Goal: Information Seeking & Learning: Learn about a topic

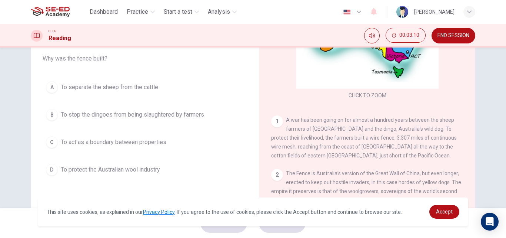
scroll to position [74, 0]
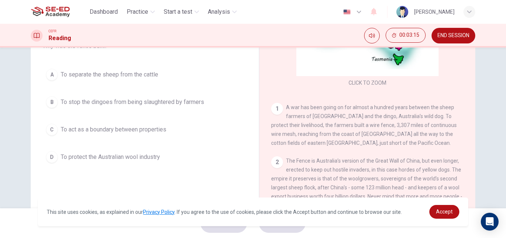
click at [117, 106] on button "B To stop the dingoes from being slaughtered by farmers" at bounding box center [145, 102] width 205 height 19
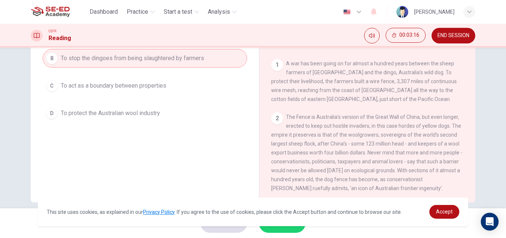
scroll to position [127, 0]
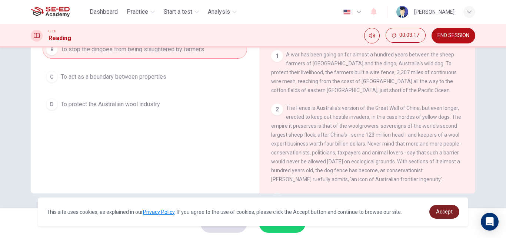
click at [450, 212] on span "Accept" at bounding box center [444, 211] width 17 height 6
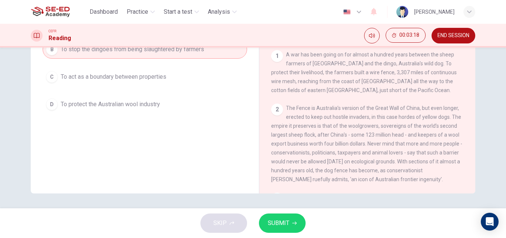
click at [285, 225] on span "SUBMIT" at bounding box center [278, 223] width 21 height 10
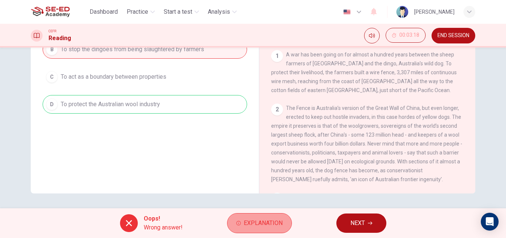
click at [276, 224] on span "Explanation" at bounding box center [263, 223] width 39 height 10
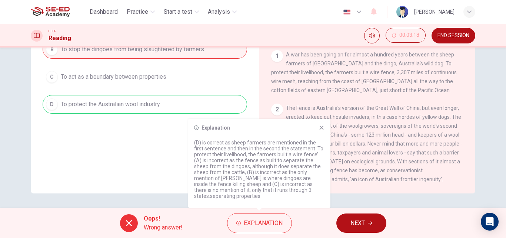
click at [129, 147] on div "Question 1 Choose the correct answer, A , B , C or D . Why was the fence built?…" at bounding box center [145, 68] width 216 height 250
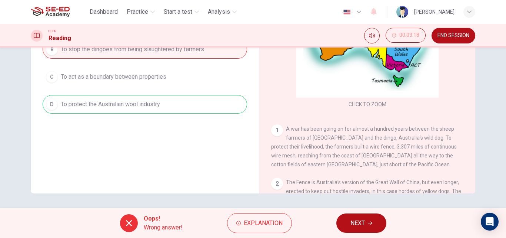
scroll to position [90, 0]
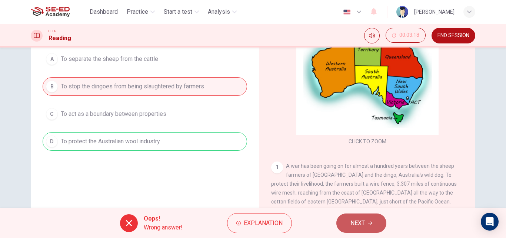
click at [352, 220] on span "NEXT" at bounding box center [358, 223] width 14 height 10
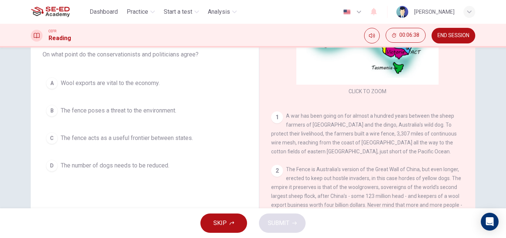
scroll to position [53, 0]
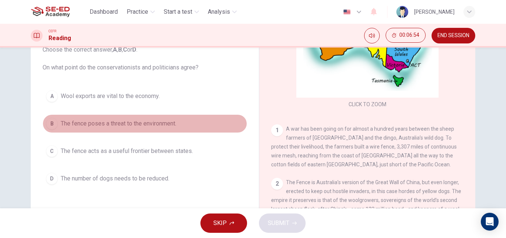
click at [101, 130] on button "B The fence poses a threat to the environment." at bounding box center [145, 123] width 205 height 19
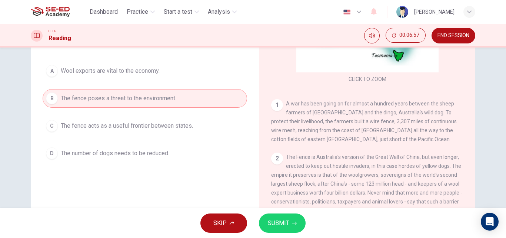
scroll to position [90, 0]
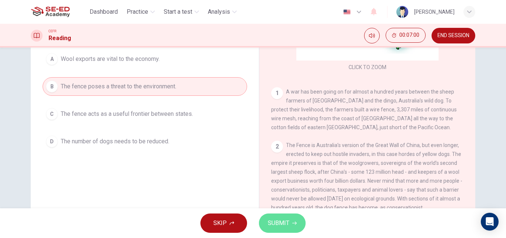
click at [269, 220] on span "SUBMIT" at bounding box center [278, 223] width 21 height 10
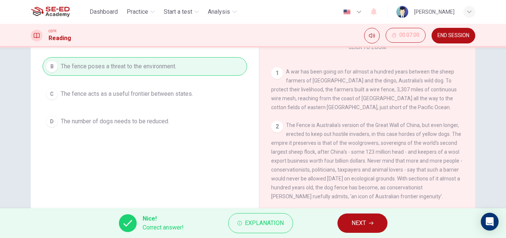
scroll to position [127, 0]
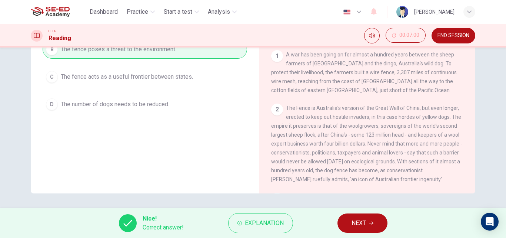
click at [350, 221] on button "NEXT" at bounding box center [363, 222] width 50 height 19
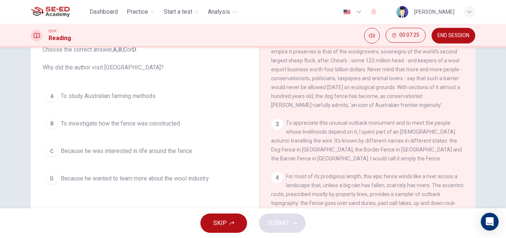
scroll to position [259, 0]
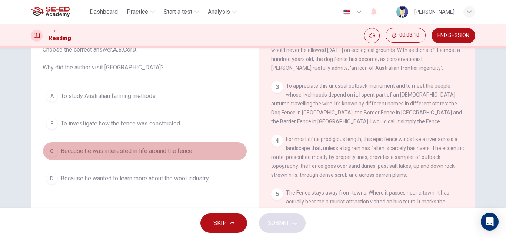
click at [155, 159] on button "C Because he was interested in life around the fence" at bounding box center [145, 151] width 205 height 19
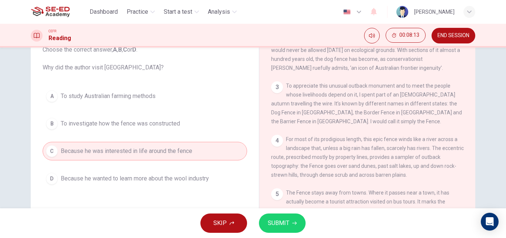
click at [286, 216] on button "SUBMIT" at bounding box center [282, 222] width 47 height 19
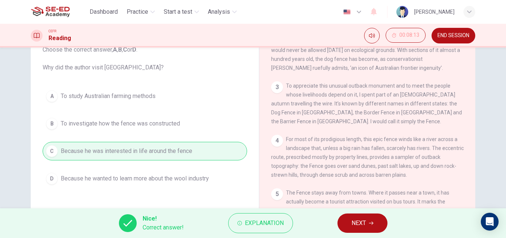
click at [352, 224] on span "NEXT" at bounding box center [359, 223] width 14 height 10
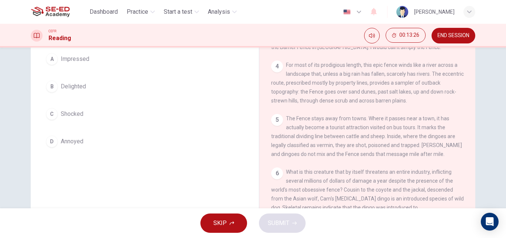
scroll to position [53, 0]
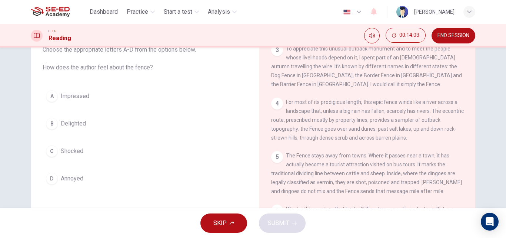
click at [128, 99] on button "A Impressed" at bounding box center [145, 96] width 205 height 19
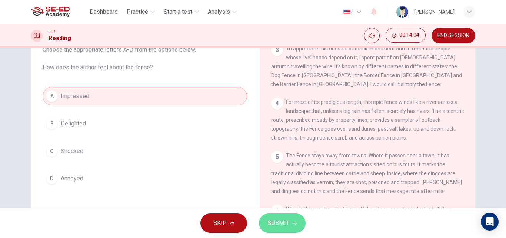
click at [276, 218] on span "SUBMIT" at bounding box center [278, 223] width 21 height 10
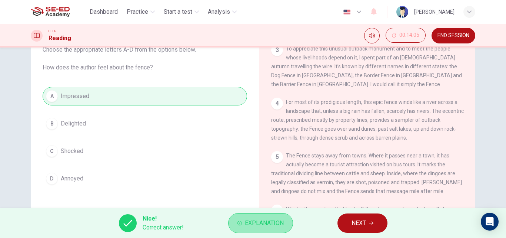
click at [249, 222] on span "Explanation" at bounding box center [264, 223] width 39 height 10
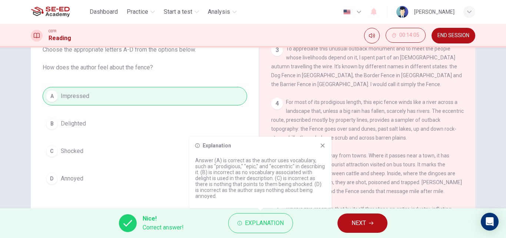
click at [342, 217] on button "NEXT" at bounding box center [363, 222] width 50 height 19
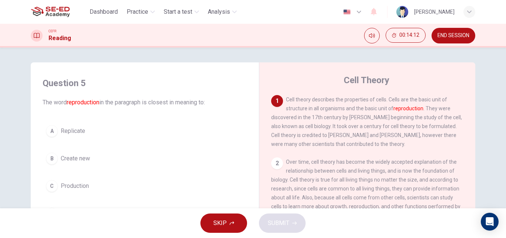
scroll to position [37, 0]
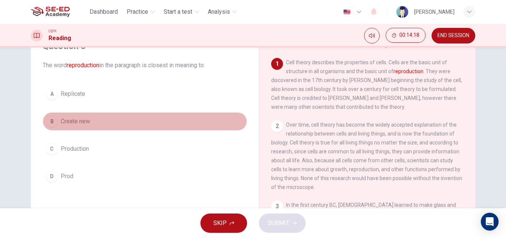
click at [102, 122] on button "B Create new" at bounding box center [145, 121] width 205 height 19
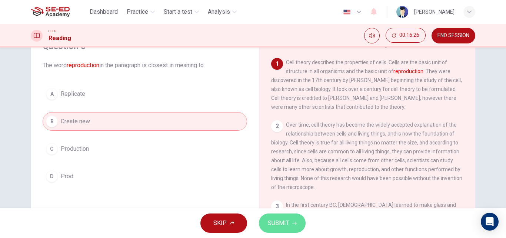
click at [288, 225] on span "SUBMIT" at bounding box center [278, 223] width 21 height 10
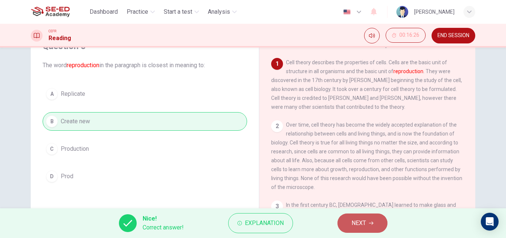
click at [359, 220] on span "NEXT" at bounding box center [359, 223] width 14 height 10
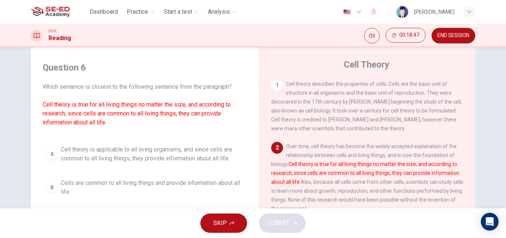
scroll to position [53, 0]
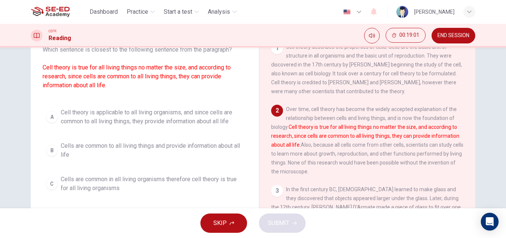
click at [87, 145] on span "Cells are common to all living things and provide information about all life" at bounding box center [152, 150] width 183 height 18
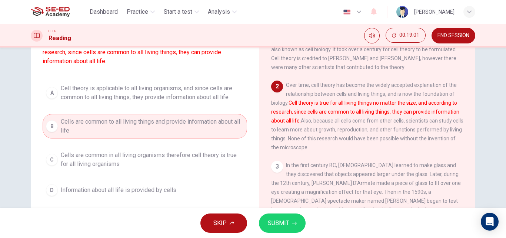
scroll to position [90, 0]
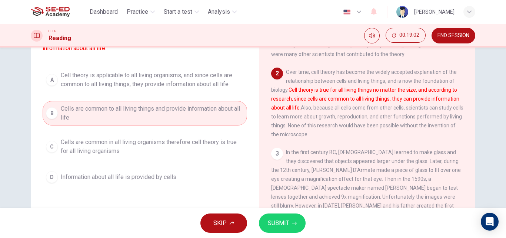
click at [277, 218] on button "SUBMIT" at bounding box center [282, 222] width 47 height 19
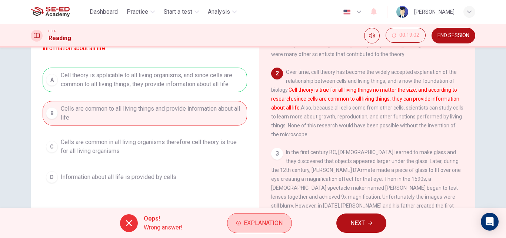
click at [251, 216] on button "Explanation" at bounding box center [259, 223] width 65 height 20
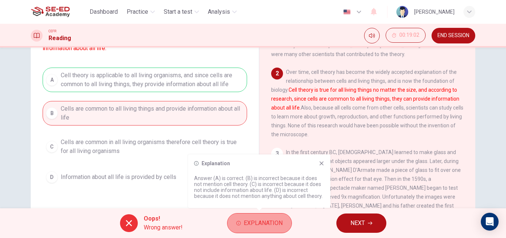
click at [250, 217] on button "Explanation" at bounding box center [259, 223] width 65 height 20
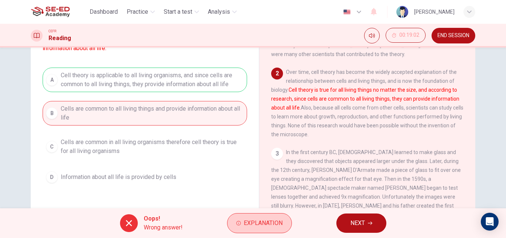
click at [237, 221] on icon "button" at bounding box center [238, 222] width 4 height 4
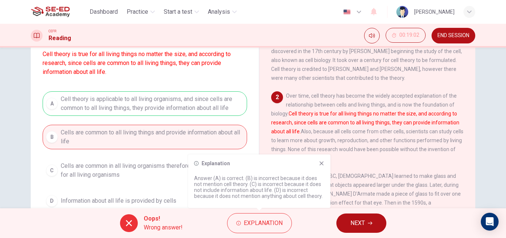
scroll to position [53, 0]
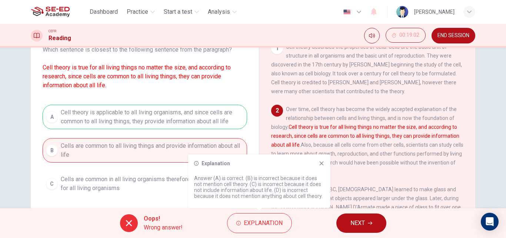
click at [324, 166] on icon at bounding box center [322, 163] width 6 height 6
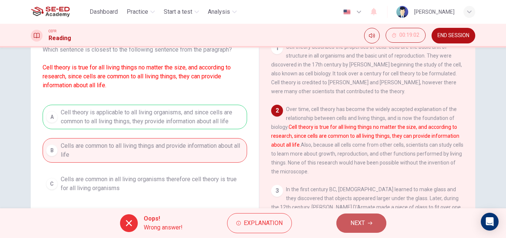
click at [360, 217] on button "NEXT" at bounding box center [361, 222] width 50 height 19
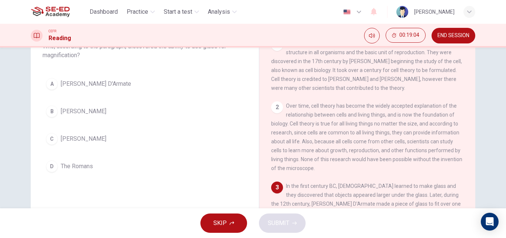
scroll to position [16, 0]
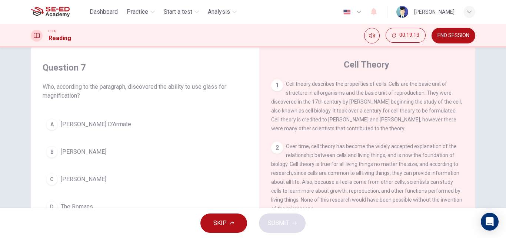
drag, startPoint x: 192, startPoint y: 84, endPoint x: 212, endPoint y: 84, distance: 20.0
click at [212, 84] on span "Who, according to the paragraph, discovered the ability to use glass for magnif…" at bounding box center [145, 91] width 205 height 18
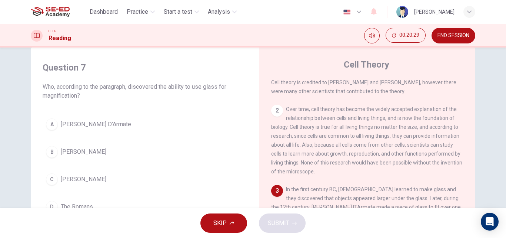
click at [81, 127] on span "[PERSON_NAME] D'Armate" at bounding box center [96, 124] width 70 height 9
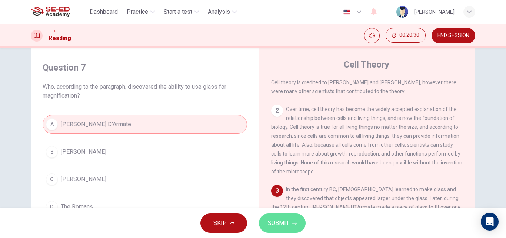
click at [276, 223] on span "SUBMIT" at bounding box center [278, 223] width 21 height 10
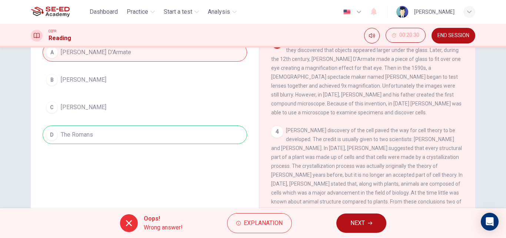
scroll to position [90, 0]
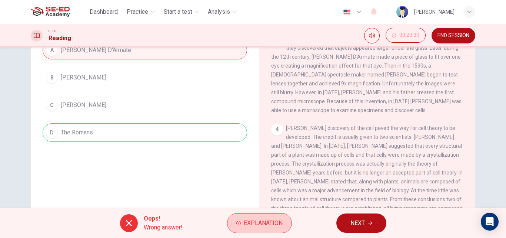
click at [248, 229] on button "Explanation" at bounding box center [259, 223] width 65 height 20
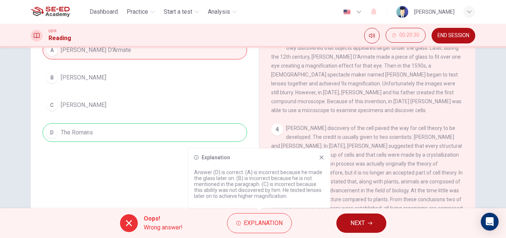
click at [143, 166] on div "Question 7 Who, according to the paragraph, discovered the ability to use glass…" at bounding box center [145, 105] width 216 height 250
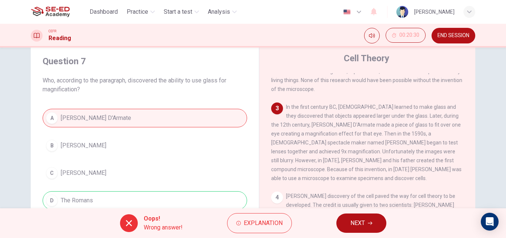
scroll to position [16, 0]
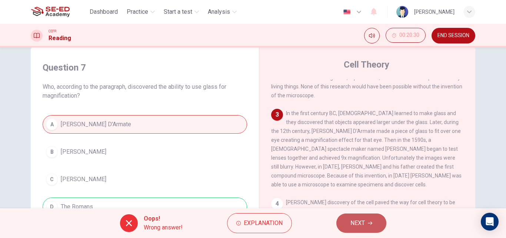
click at [355, 219] on span "NEXT" at bounding box center [358, 223] width 14 height 10
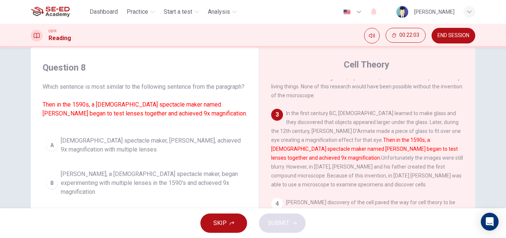
scroll to position [53, 0]
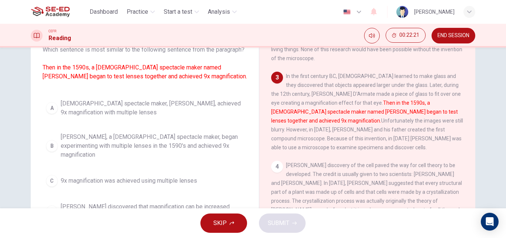
click at [121, 154] on span "[PERSON_NAME], a [DEMOGRAPHIC_DATA] spectacle maker, began experimenting with m…" at bounding box center [152, 145] width 183 height 27
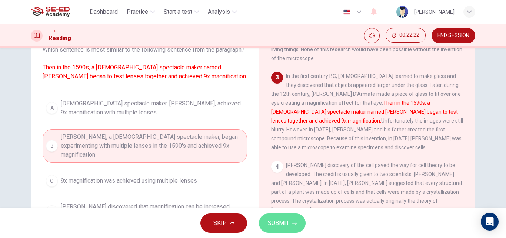
click at [272, 220] on span "SUBMIT" at bounding box center [278, 223] width 21 height 10
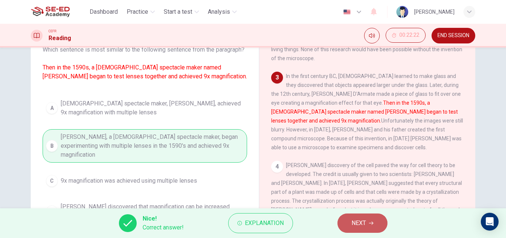
click at [341, 220] on button "NEXT" at bounding box center [363, 222] width 50 height 19
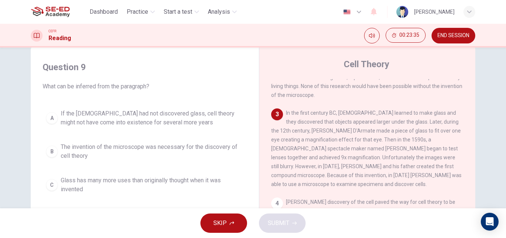
scroll to position [16, 0]
click at [86, 122] on span "If the [DEMOGRAPHIC_DATA] had not discovered glass, cell theory might not have …" at bounding box center [152, 118] width 183 height 18
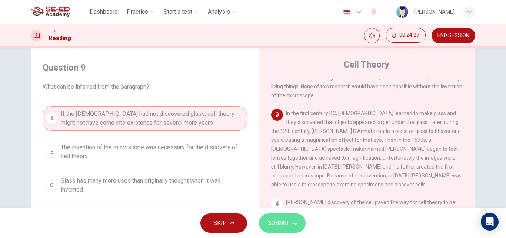
click at [278, 223] on span "SUBMIT" at bounding box center [278, 223] width 21 height 10
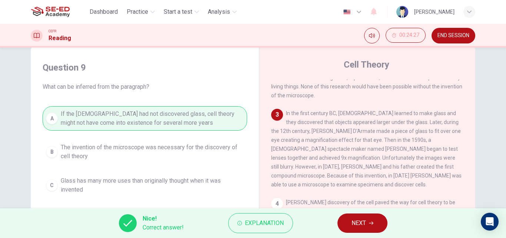
click at [360, 223] on span "NEXT" at bounding box center [359, 223] width 14 height 10
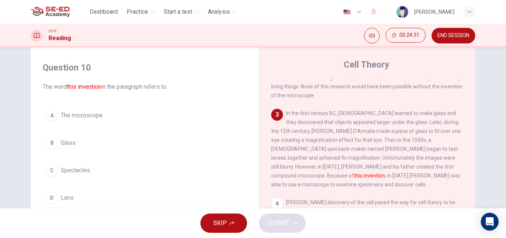
scroll to position [53, 0]
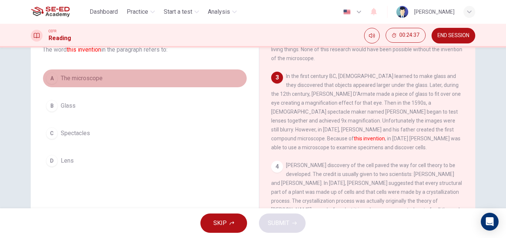
click at [86, 79] on span "The microscope" at bounding box center [82, 78] width 42 height 9
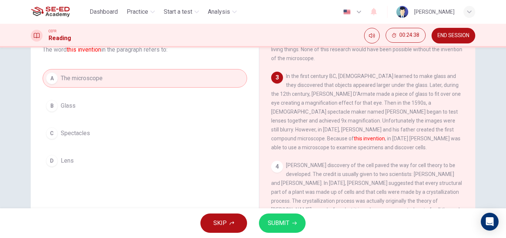
click at [277, 219] on span "SUBMIT" at bounding box center [278, 223] width 21 height 10
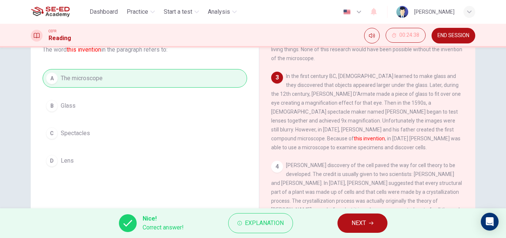
click at [346, 221] on button "NEXT" at bounding box center [363, 222] width 50 height 19
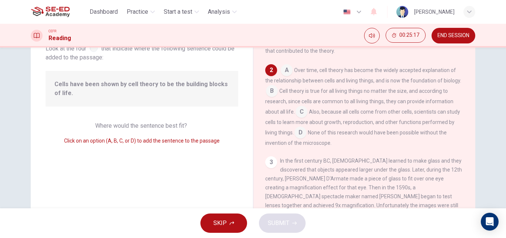
scroll to position [27, 0]
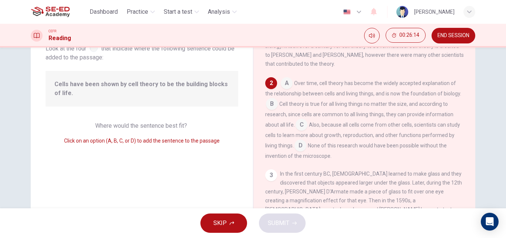
click at [177, 85] on span "Cells have been shown by cell theory to be the building blocks of life." at bounding box center [141, 89] width 175 height 18
drag, startPoint x: 149, startPoint y: 87, endPoint x: 311, endPoint y: 151, distance: 174.5
click at [311, 151] on div "Question 11 Look at the four that indicate where the following sentence could b…" at bounding box center [253, 139] width 445 height 258
drag, startPoint x: 64, startPoint y: 83, endPoint x: 104, endPoint y: 94, distance: 41.8
click at [104, 94] on span "Cells have been shown by cell theory to be the building blocks of life." at bounding box center [141, 89] width 175 height 18
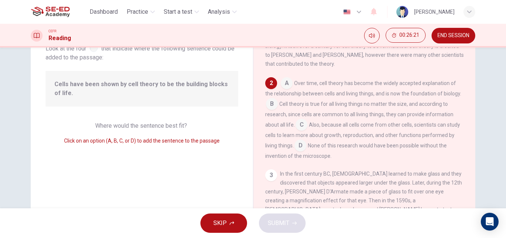
drag, startPoint x: 310, startPoint y: 148, endPoint x: 309, endPoint y: 126, distance: 21.5
click at [309, 128] on div "A Over time, cell theory has become the widely accepted explanation of the rela…" at bounding box center [364, 118] width 199 height 83
click at [306, 150] on input at bounding box center [301, 146] width 12 height 12
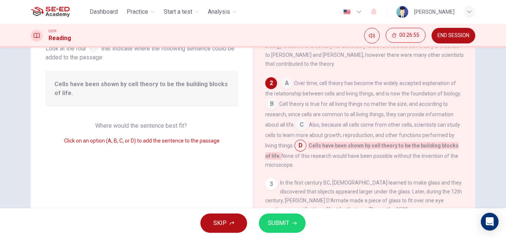
click at [294, 90] on div "A Over time, cell theory has become the widely accepted explanation of the rela…" at bounding box center [364, 123] width 199 height 92
click at [284, 86] on input at bounding box center [287, 84] width 12 height 12
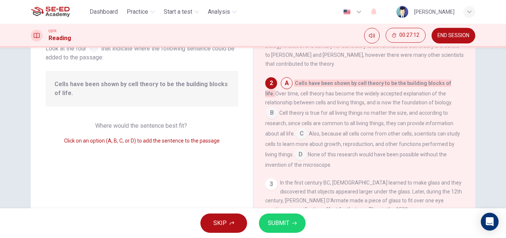
click at [279, 115] on span "Cell theory is true for all living things no matter the size, and according to …" at bounding box center [359, 123] width 188 height 27
click at [266, 116] on input at bounding box center [272, 113] width 12 height 12
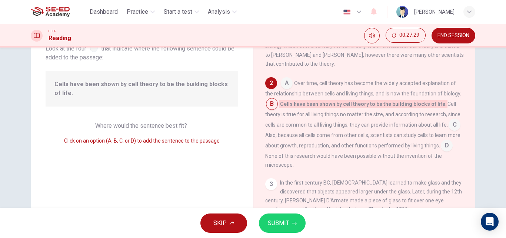
click at [286, 217] on button "SUBMIT" at bounding box center [282, 222] width 47 height 19
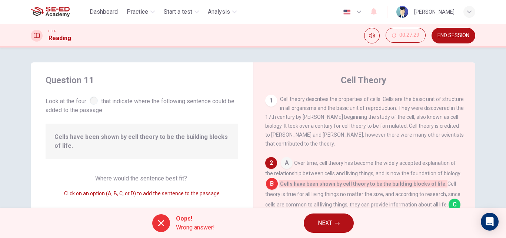
scroll to position [0, 0]
click at [338, 226] on button "NEXT" at bounding box center [329, 222] width 50 height 19
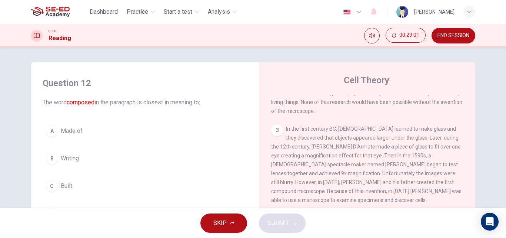
scroll to position [126, 0]
click at [95, 126] on button "A Made of" at bounding box center [145, 131] width 205 height 19
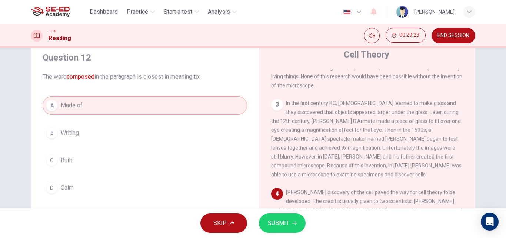
scroll to position [37, 0]
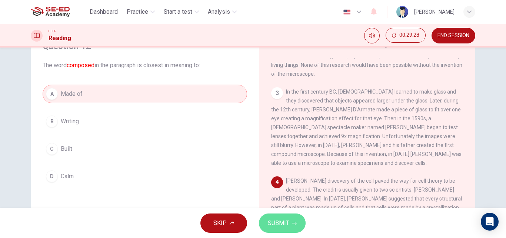
click at [270, 218] on span "SUBMIT" at bounding box center [278, 223] width 21 height 10
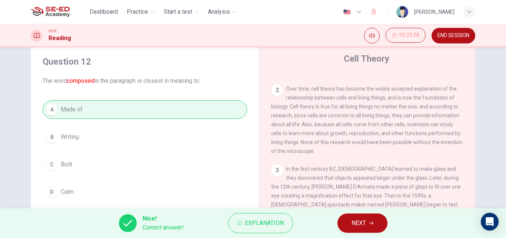
scroll to position [16, 0]
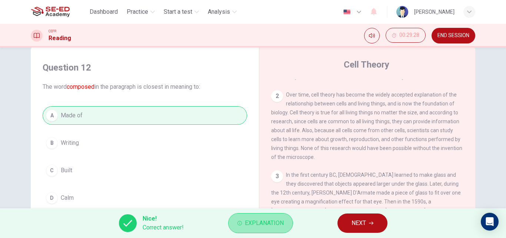
click at [244, 218] on button "Explanation" at bounding box center [260, 223] width 65 height 20
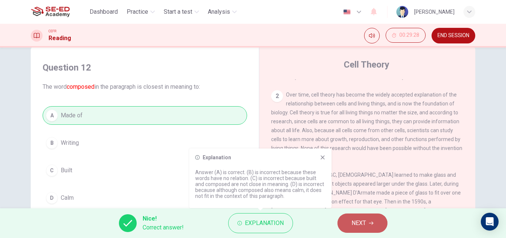
click at [359, 226] on span "NEXT" at bounding box center [359, 223] width 14 height 10
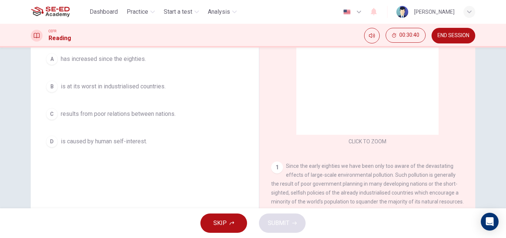
scroll to position [53, 0]
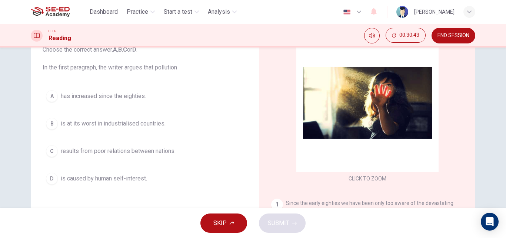
click at [119, 129] on button "B is at its worst in industrialised countries." at bounding box center [145, 123] width 205 height 19
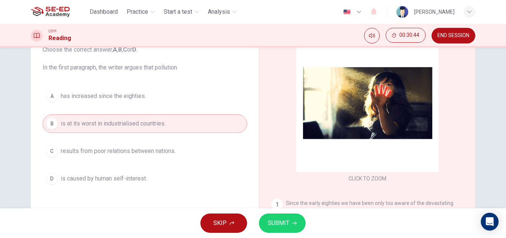
click at [283, 216] on button "SUBMIT" at bounding box center [282, 222] width 47 height 19
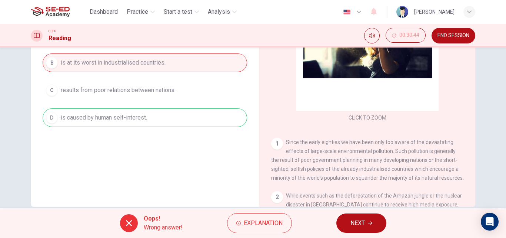
scroll to position [127, 0]
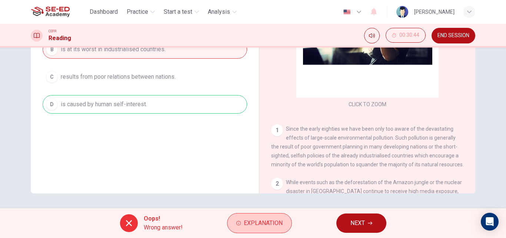
click at [245, 222] on span "Explanation" at bounding box center [263, 223] width 39 height 10
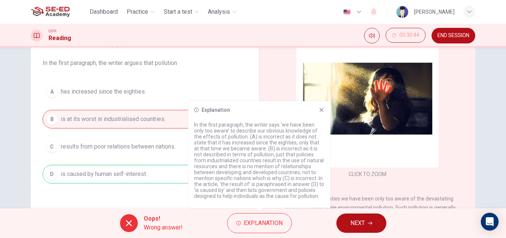
scroll to position [53, 0]
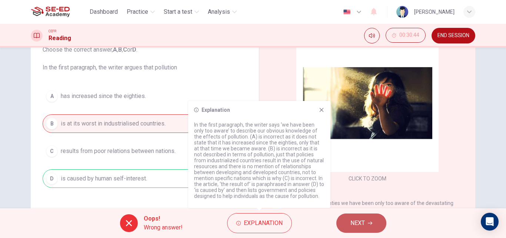
click at [349, 219] on button "NEXT" at bounding box center [361, 222] width 50 height 19
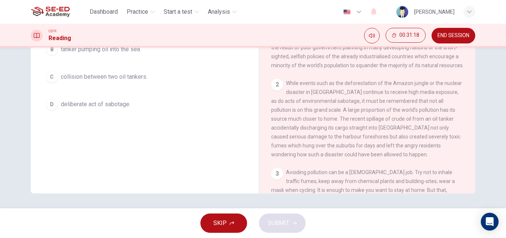
scroll to position [111, 0]
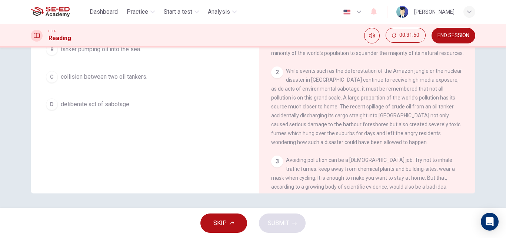
drag, startPoint x: 291, startPoint y: 121, endPoint x: 333, endPoint y: 120, distance: 41.9
click at [333, 120] on span "While events such as the deforestation of the Amazon jungle or the nuclear disa…" at bounding box center [366, 106] width 191 height 77
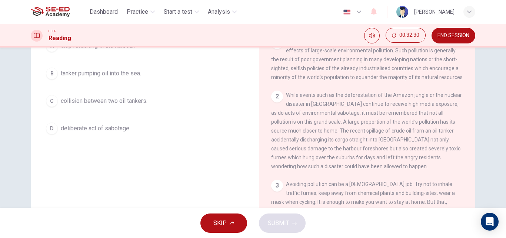
scroll to position [90, 0]
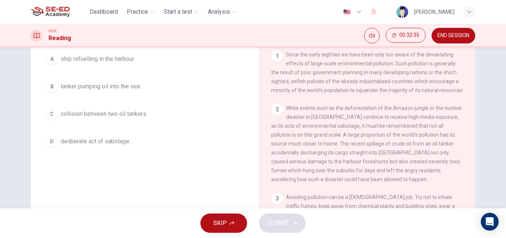
drag, startPoint x: 318, startPoint y: 156, endPoint x: 331, endPoint y: 155, distance: 12.4
click at [331, 155] on span "While events such as the deforestation of the Amazon jungle or the nuclear disa…" at bounding box center [366, 143] width 191 height 77
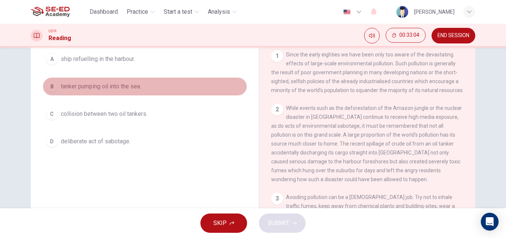
click at [133, 90] on span "tanker pumping oil into the sea." at bounding box center [101, 86] width 80 height 9
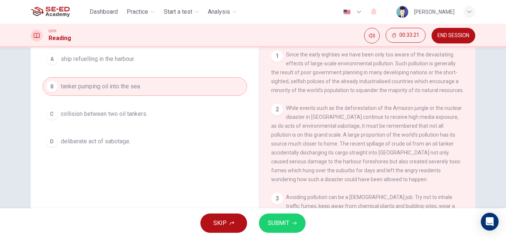
click at [281, 221] on span "SUBMIT" at bounding box center [278, 223] width 21 height 10
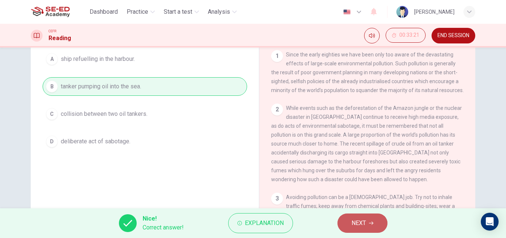
click at [352, 222] on span "NEXT" at bounding box center [359, 223] width 14 height 10
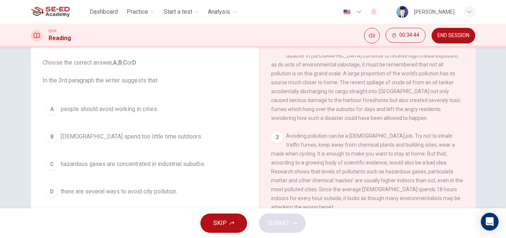
scroll to position [53, 0]
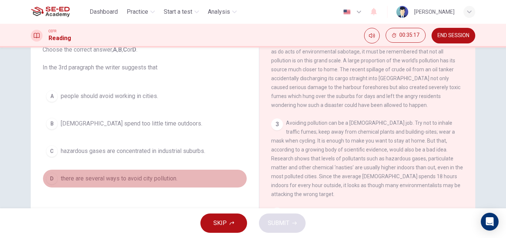
click at [116, 180] on span "there are several ways to avoid city pollution." at bounding box center [119, 178] width 117 height 9
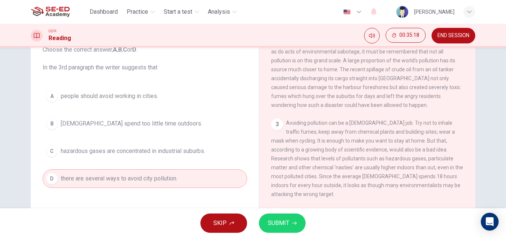
click at [292, 223] on icon "button" at bounding box center [294, 222] width 4 height 3
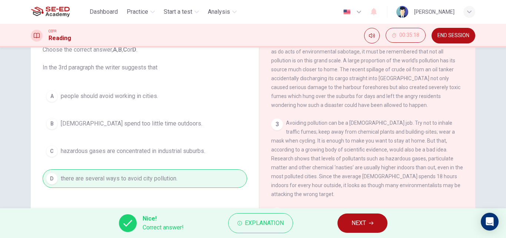
click at [352, 221] on span "NEXT" at bounding box center [359, 223] width 14 height 10
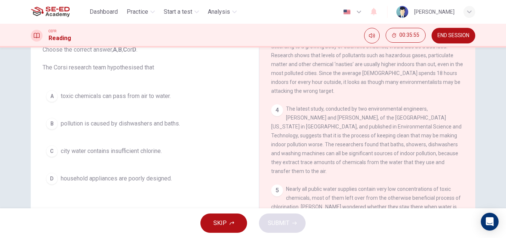
scroll to position [333, 0]
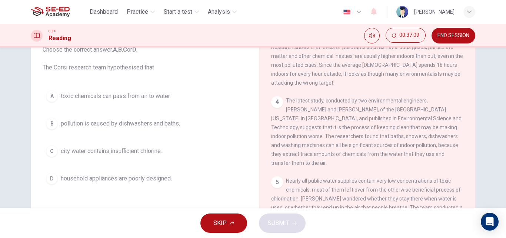
click at [80, 122] on span "pollution is caused by dishwashers and baths." at bounding box center [120, 123] width 119 height 9
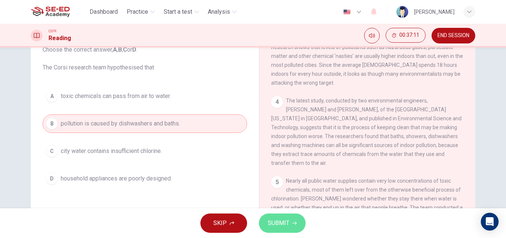
click at [293, 227] on button "SUBMIT" at bounding box center [282, 222] width 47 height 19
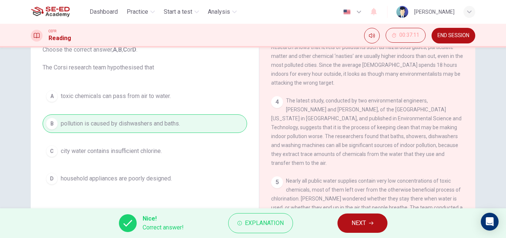
click at [352, 221] on span "NEXT" at bounding box center [359, 223] width 14 height 10
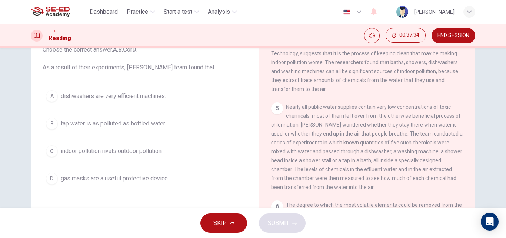
scroll to position [408, 0]
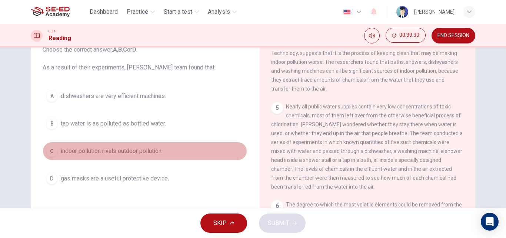
click at [151, 153] on span "indoor pollution rivals outdoor pollution." at bounding box center [112, 150] width 102 height 9
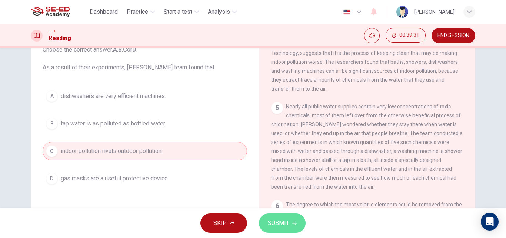
click at [292, 230] on button "SUBMIT" at bounding box center [282, 222] width 47 height 19
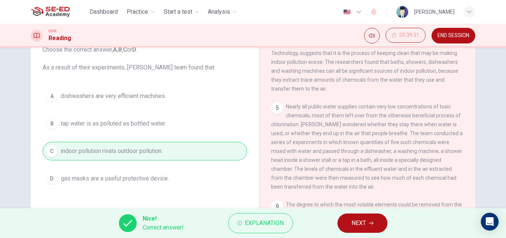
click at [355, 220] on span "NEXT" at bounding box center [359, 223] width 14 height 10
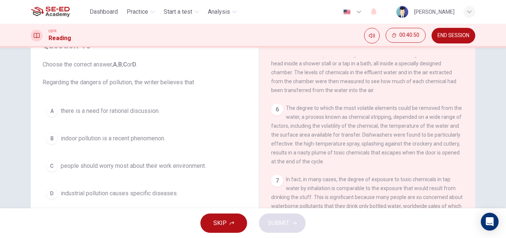
scroll to position [37, 0]
drag, startPoint x: 70, startPoint y: 83, endPoint x: 116, endPoint y: 83, distance: 45.9
click at [116, 83] on span "Choose the correct answer, A , B , C or D . Regarding the dangers of pollution,…" at bounding box center [145, 74] width 205 height 27
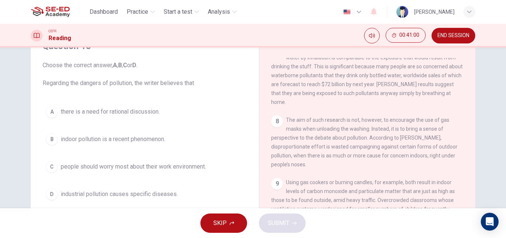
scroll to position [613, 0]
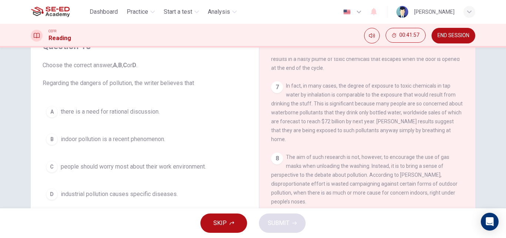
click at [171, 142] on button "B indoor pollution is a recent phenomenon." at bounding box center [145, 139] width 205 height 19
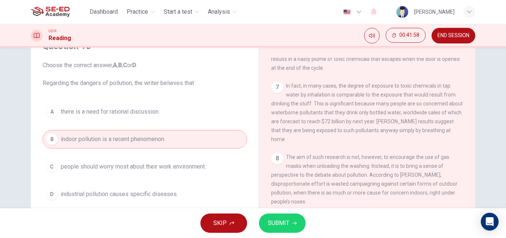
click at [288, 223] on span "SUBMIT" at bounding box center [278, 223] width 21 height 10
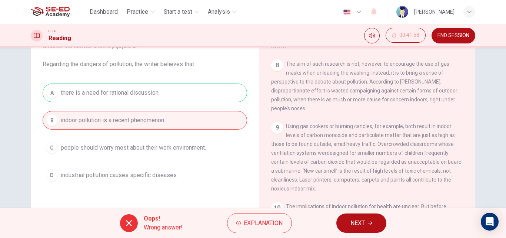
scroll to position [74, 0]
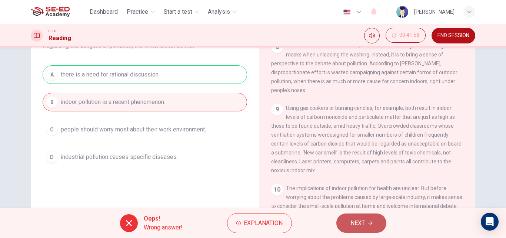
click at [366, 222] on button "NEXT" at bounding box center [361, 222] width 50 height 19
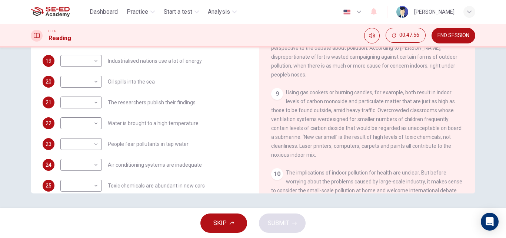
scroll to position [157, 0]
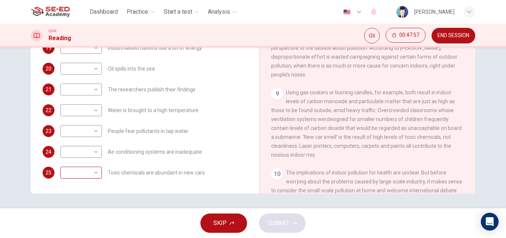
click at [85, 174] on body "This site uses cookies, as explained in our Privacy Policy . If you agree to th…" at bounding box center [253, 119] width 506 height 238
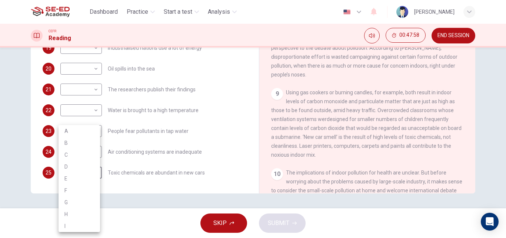
click at [71, 215] on li "H" at bounding box center [79, 214] width 41 height 12
type input "H"
click at [92, 152] on body "This site uses cookies, as explained in our Privacy Policy . If you agree to th…" at bounding box center [253, 119] width 506 height 238
click at [70, 197] on li "G" at bounding box center [79, 202] width 41 height 12
type input "G"
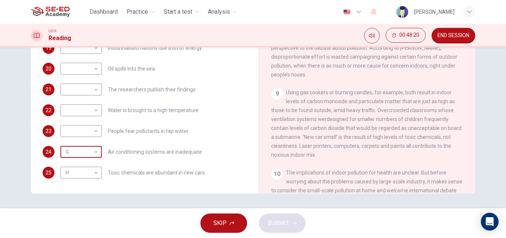
click at [88, 150] on body "This site uses cookies, as explained in our Privacy Policy . If you agree to th…" at bounding box center [253, 119] width 506 height 238
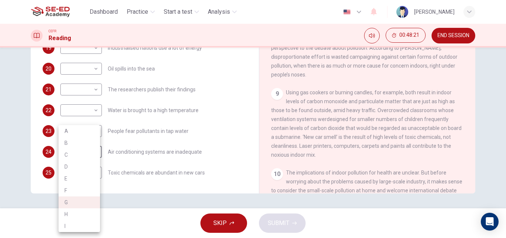
click at [169, 137] on div at bounding box center [253, 119] width 506 height 238
click at [91, 134] on body "This site uses cookies, as explained in our Privacy Policy . If you agree to th…" at bounding box center [253, 119] width 506 height 238
click at [71, 202] on li "G" at bounding box center [79, 202] width 41 height 12
type input "G"
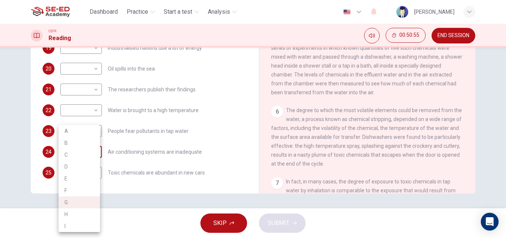
click at [88, 149] on body "This site uses cookies, as explained in our Privacy Policy . If you agree to th…" at bounding box center [253, 119] width 506 height 238
click at [76, 143] on li "B" at bounding box center [79, 143] width 41 height 12
type input "B"
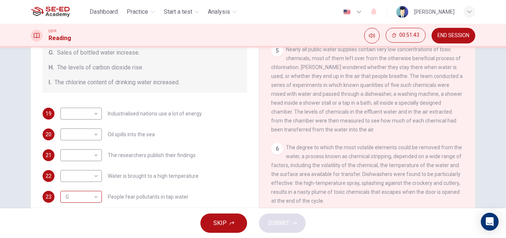
scroll to position [148, 0]
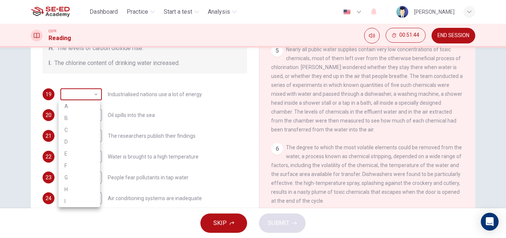
click at [86, 91] on body "This site uses cookies, as explained in our Privacy Policy . If you agree to th…" at bounding box center [253, 119] width 506 height 238
click at [77, 129] on li "C" at bounding box center [79, 130] width 41 height 12
type input "C"
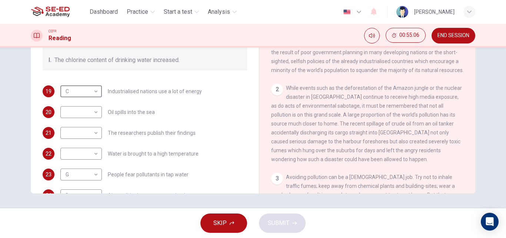
scroll to position [120, 0]
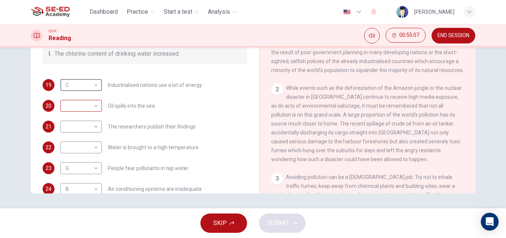
click at [87, 106] on body "This site uses cookies, as explained in our Privacy Policy . If you agree to th…" at bounding box center [253, 119] width 506 height 238
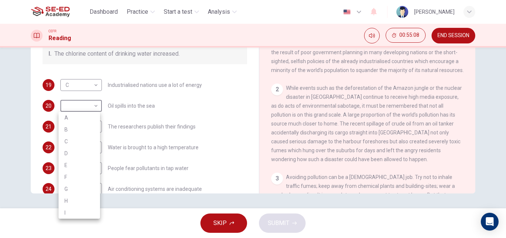
click at [72, 164] on li "E" at bounding box center [79, 165] width 41 height 12
type input "E"
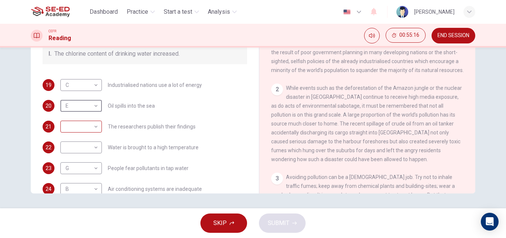
click at [94, 128] on body "This site uses cookies, as explained in our Privacy Policy . If you agree to th…" at bounding box center [253, 119] width 506 height 238
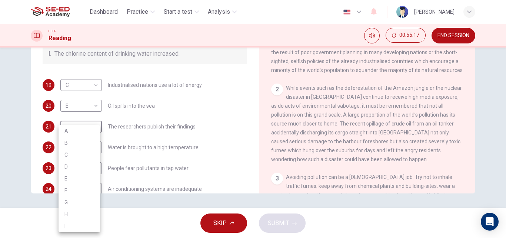
click at [71, 163] on li "D" at bounding box center [79, 166] width 41 height 12
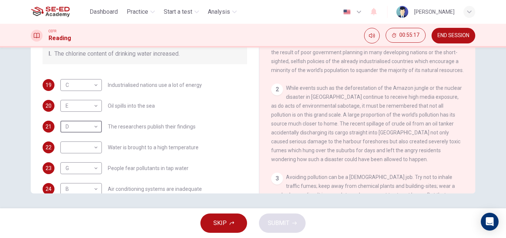
type input "D"
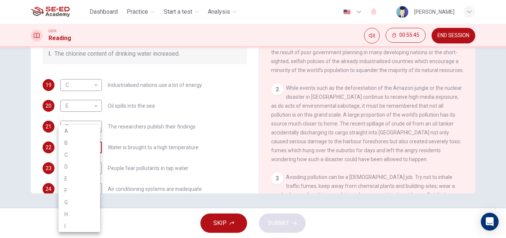
click at [92, 147] on body "This site uses cookies, as explained in our Privacy Policy . If you agree to th…" at bounding box center [253, 119] width 506 height 238
click at [74, 177] on li "E" at bounding box center [79, 178] width 41 height 12
type input "E"
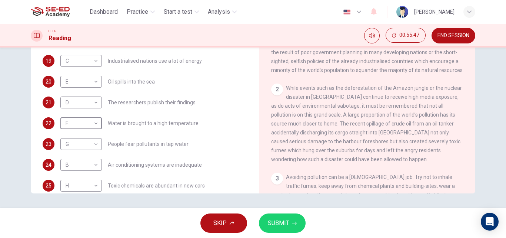
scroll to position [157, 0]
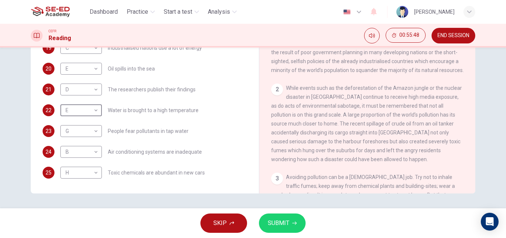
click at [275, 219] on span "SUBMIT" at bounding box center [278, 223] width 21 height 10
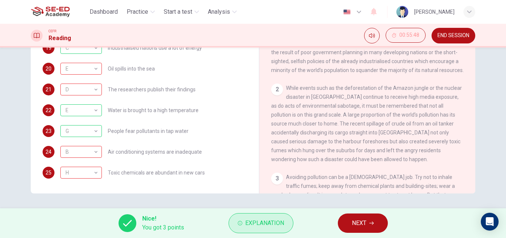
click at [278, 228] on span "Explanation" at bounding box center [264, 223] width 39 height 10
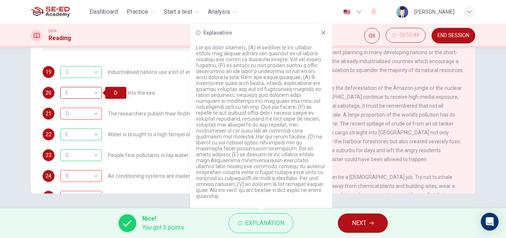
scroll to position [120, 0]
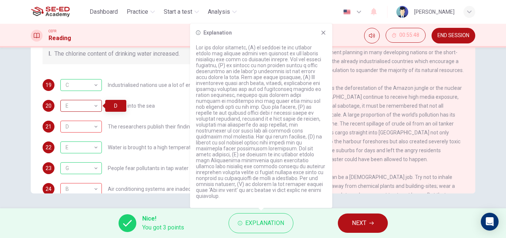
click at [89, 107] on div "E" at bounding box center [79, 105] width 39 height 21
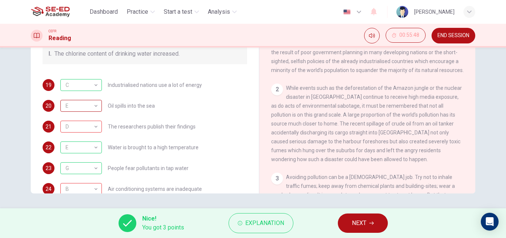
click at [89, 107] on div "E" at bounding box center [79, 105] width 39 height 21
click at [266, 221] on span "Explanation" at bounding box center [264, 223] width 39 height 10
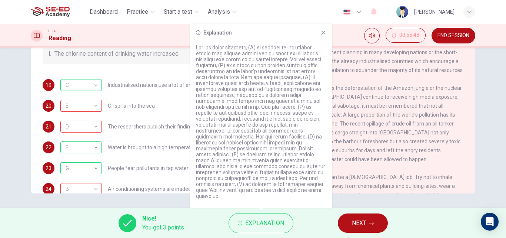
click at [357, 220] on span "NEXT" at bounding box center [359, 223] width 14 height 10
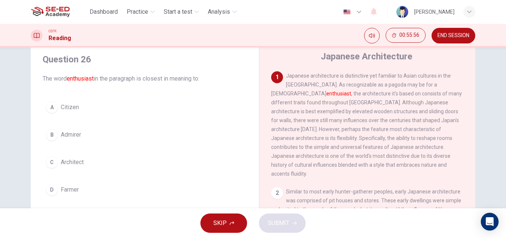
scroll to position [37, 0]
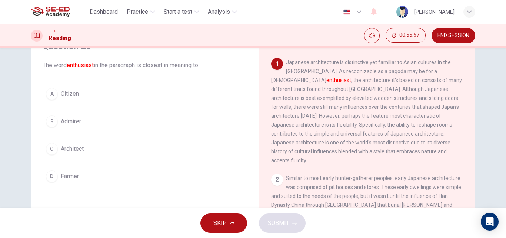
click at [465, 36] on span "END SESSION" at bounding box center [454, 36] width 32 height 6
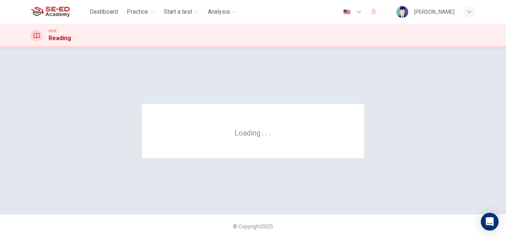
scroll to position [0, 0]
